Goal: Check status: Check status

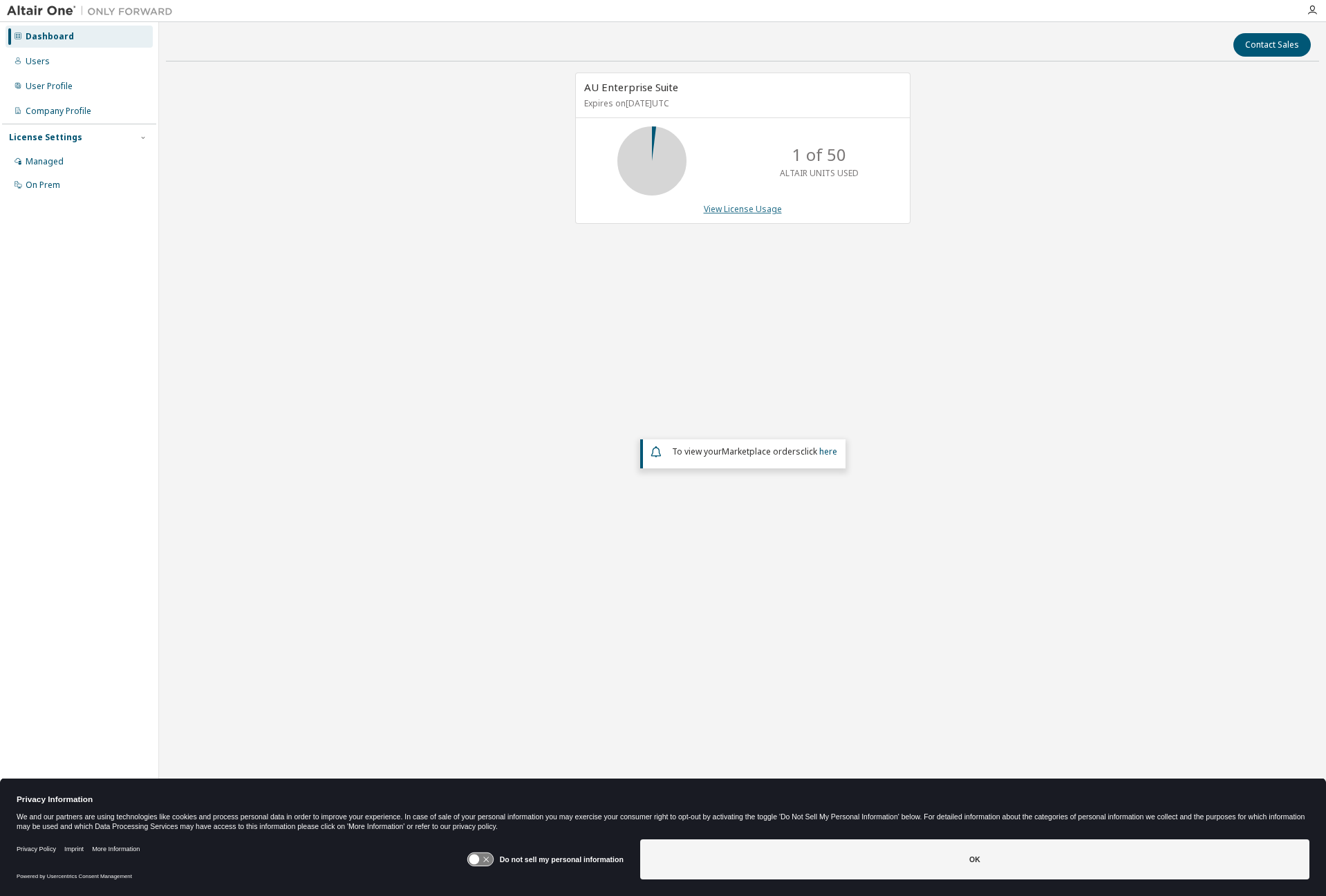
click at [733, 212] on link "View License Usage" at bounding box center [743, 209] width 78 height 12
